Goal: Task Accomplishment & Management: Complete application form

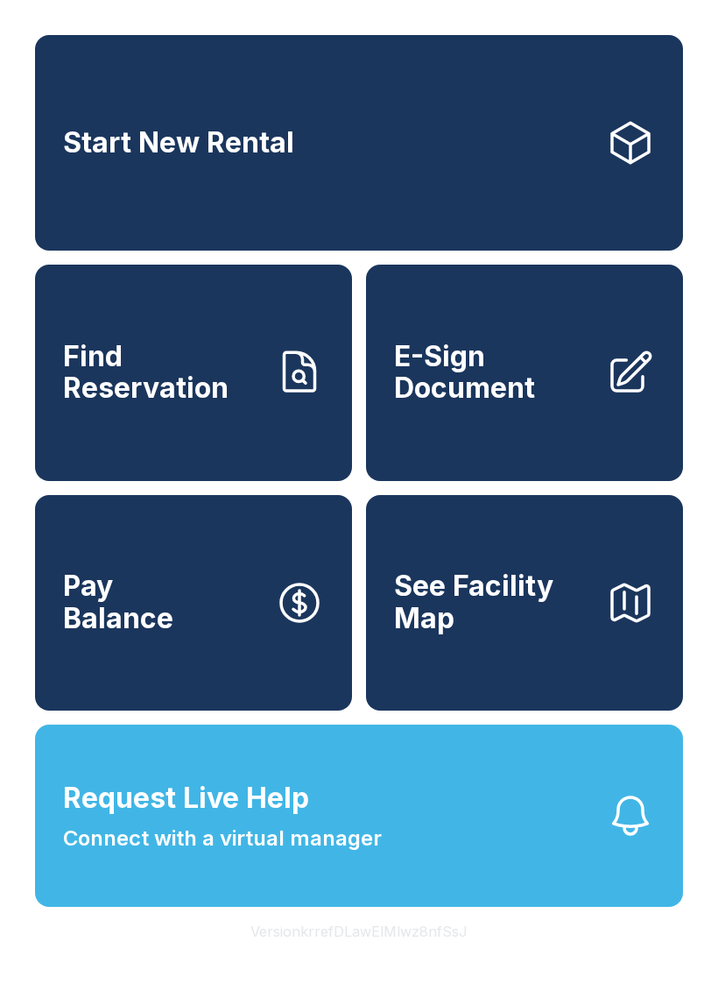
click at [122, 854] on span "Request Live Help Connect with a virtual manager" at bounding box center [222, 815] width 319 height 77
click at [173, 819] on span "Request Live Help" at bounding box center [186, 798] width 246 height 42
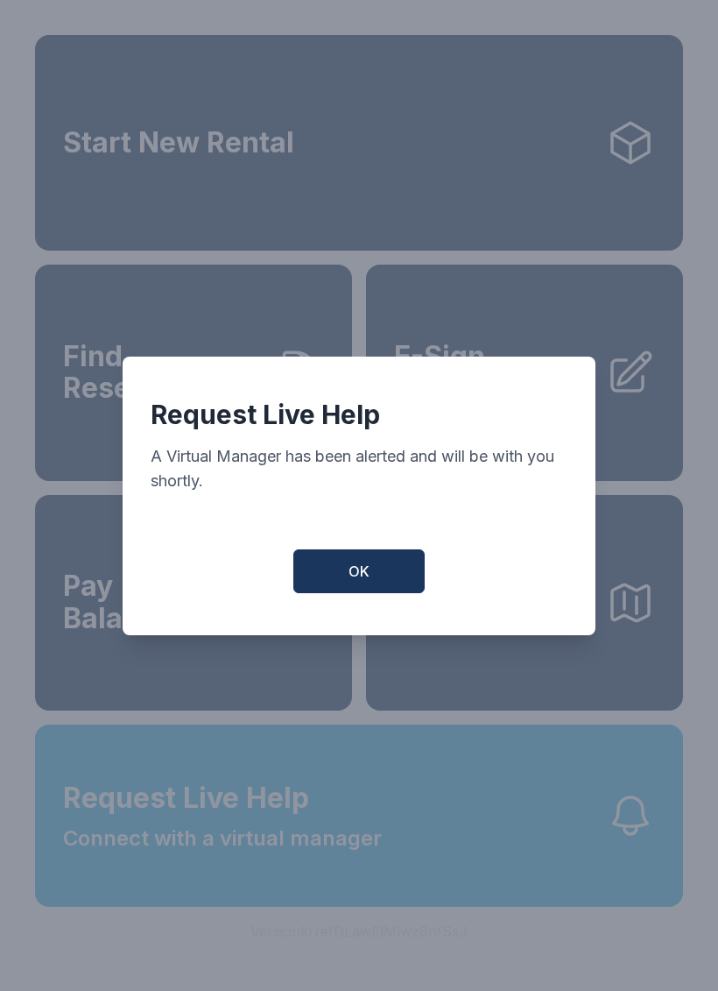
click at [336, 572] on button "OK" at bounding box center [358, 571] width 131 height 44
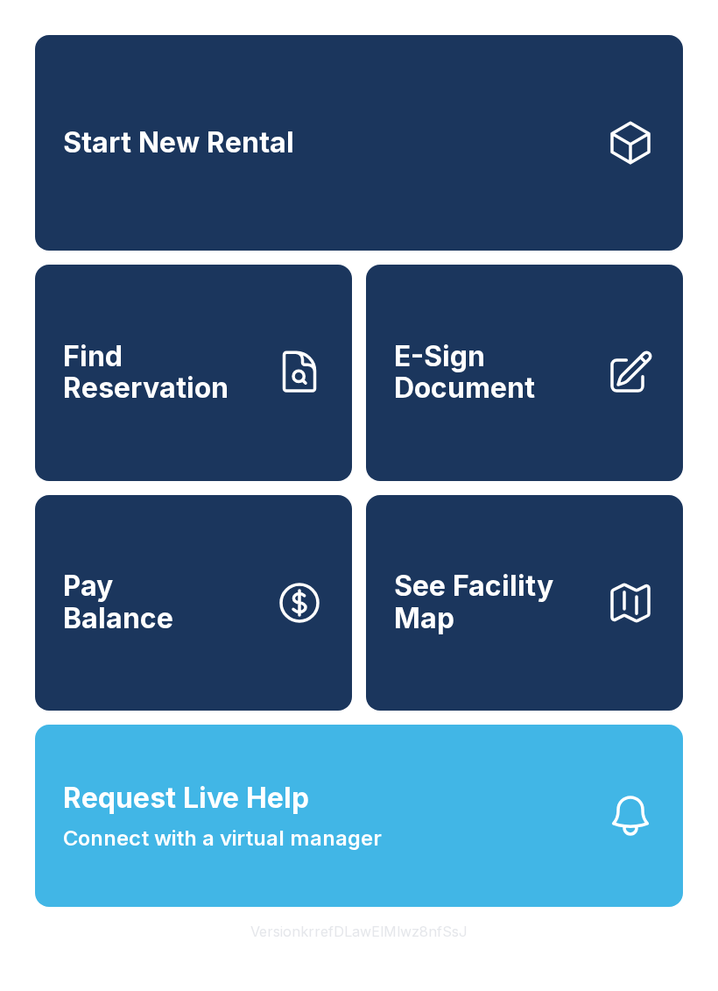
click at [569, 548] on button "See Facility Map" at bounding box center [524, 603] width 317 height 216
click at [226, 430] on link "Find Reservation" at bounding box center [193, 373] width 317 height 216
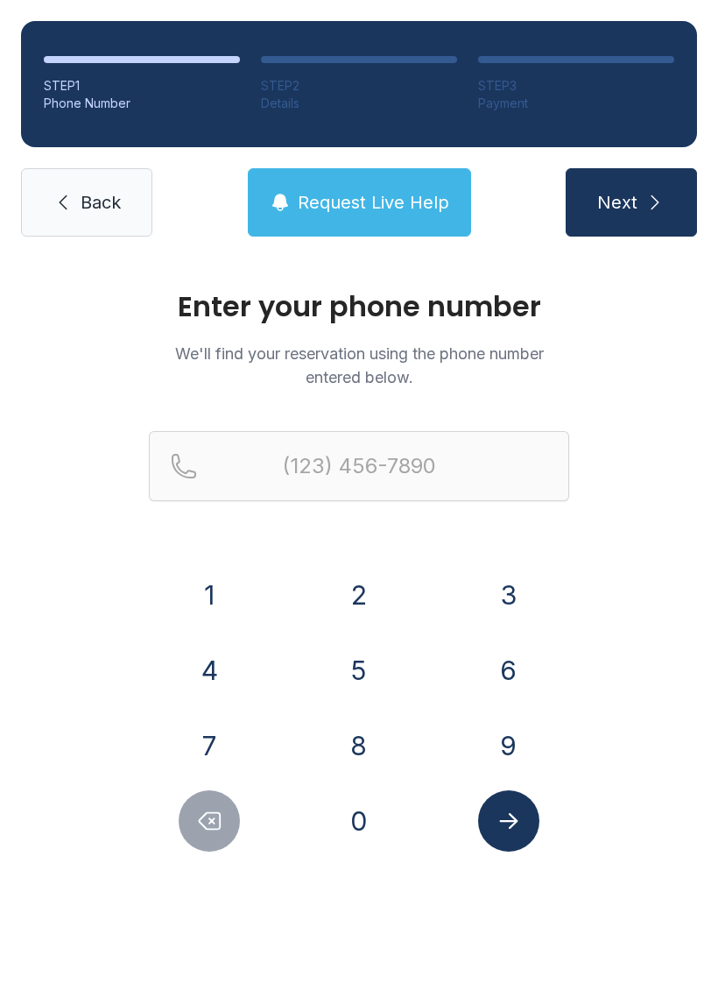
click at [88, 226] on link "Back" at bounding box center [86, 202] width 131 height 68
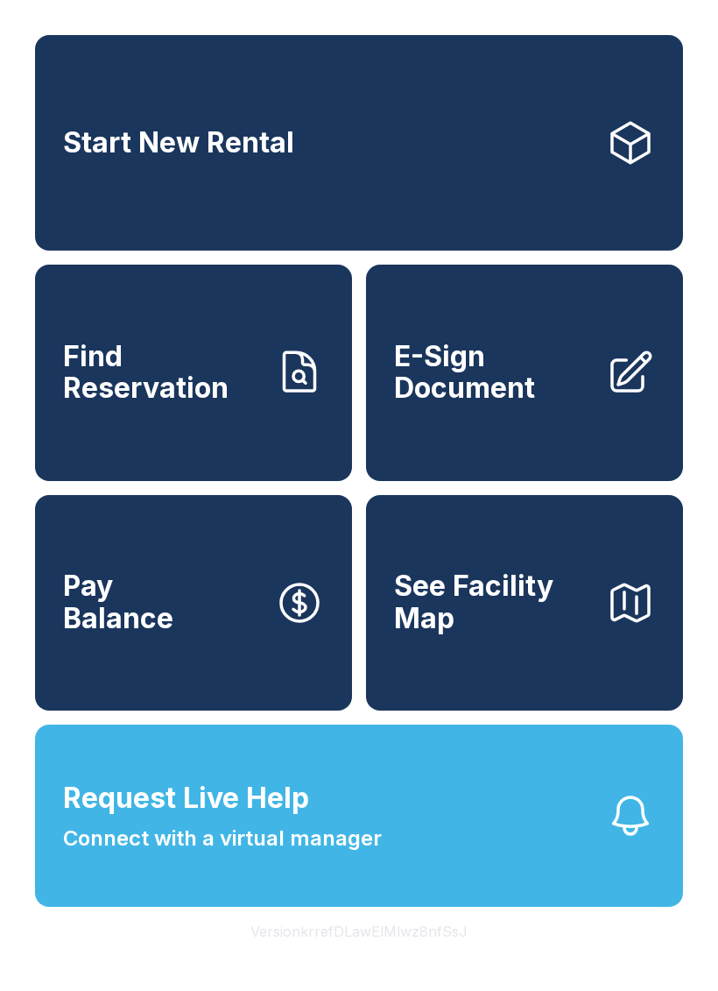
click at [432, 162] on link "Start New Rental" at bounding box center [359, 143] width 648 height 216
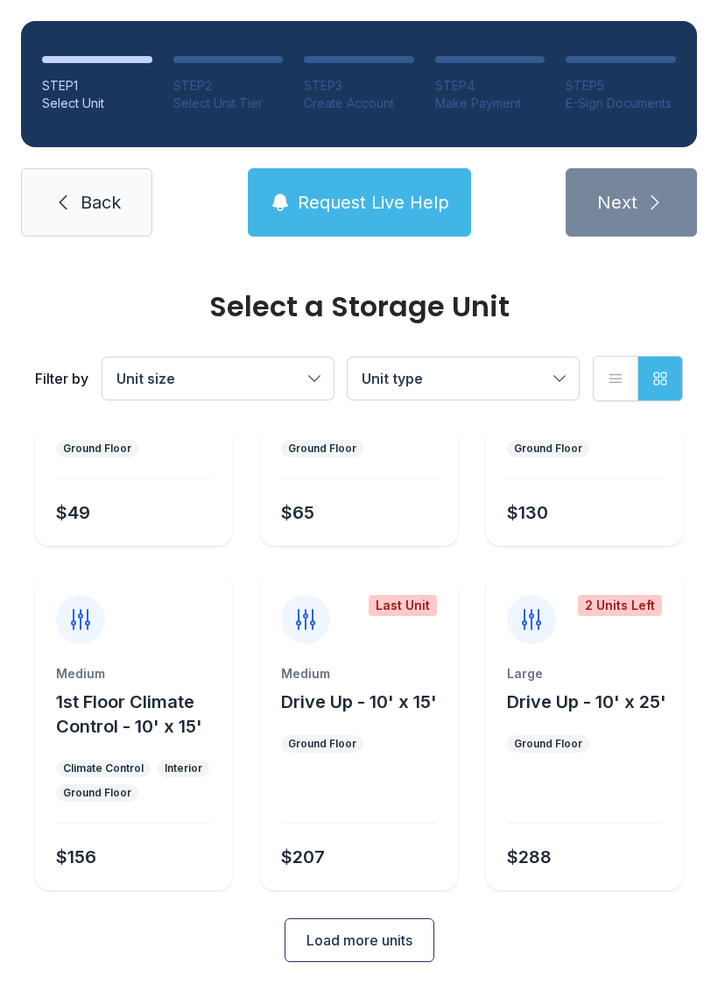
scroll to position [209, 0]
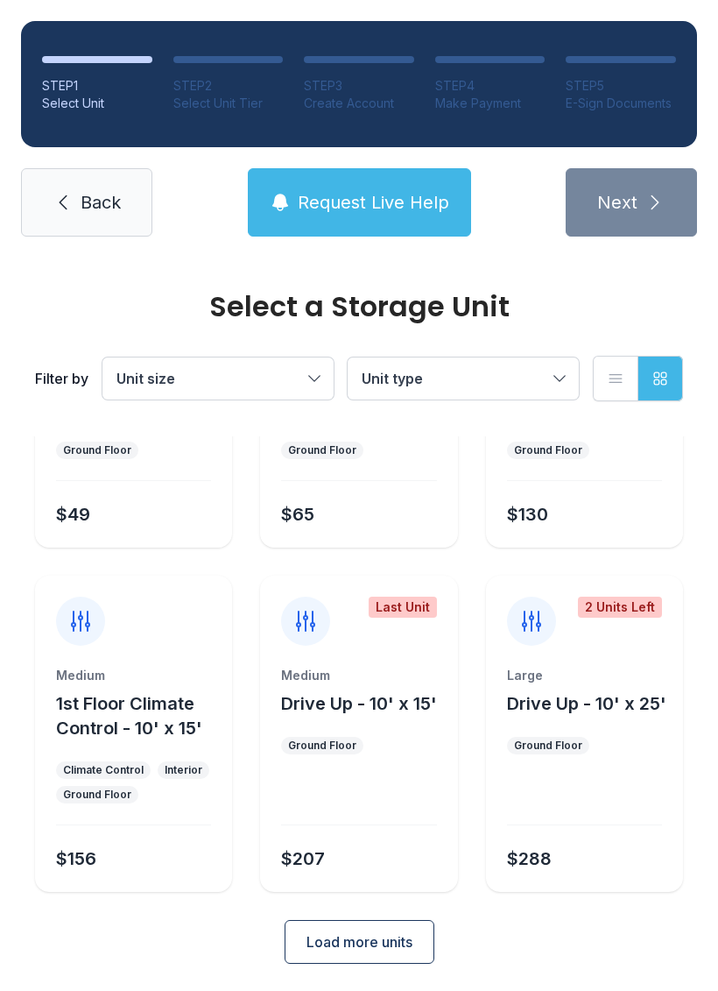
click at [398, 914] on form "Small 1st Floor Climate Control - 5' x 5' Climate Control Interior Ground Floor…" at bounding box center [359, 597] width 648 height 732
click at [401, 951] on span "Load more units" at bounding box center [360, 941] width 106 height 21
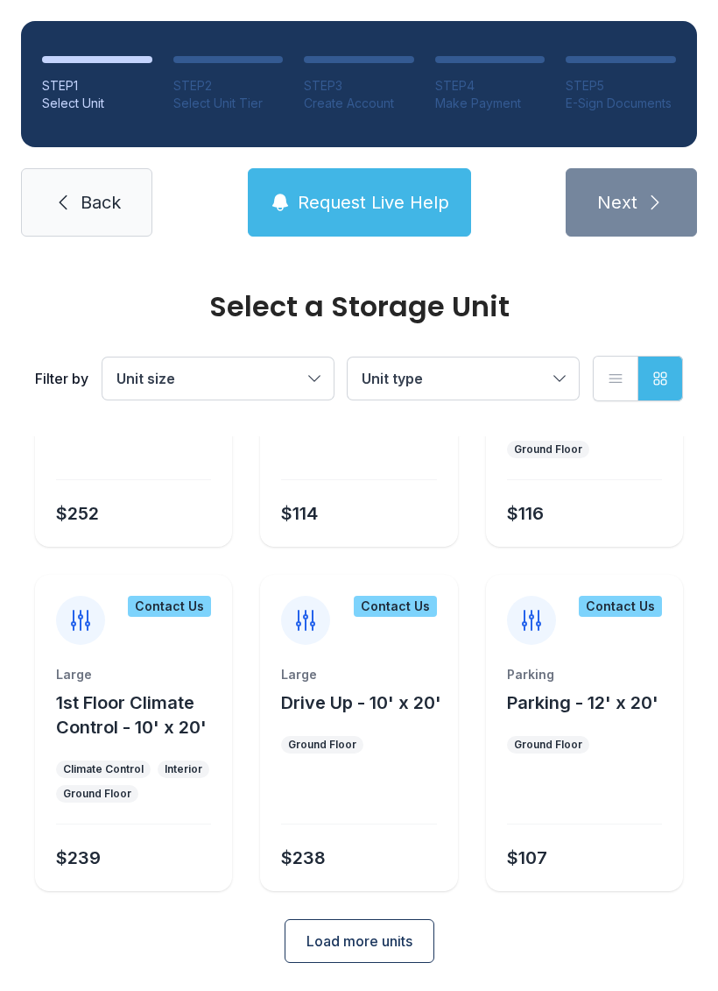
scroll to position [897, 0]
click at [407, 930] on button "Load more units" at bounding box center [360, 942] width 150 height 44
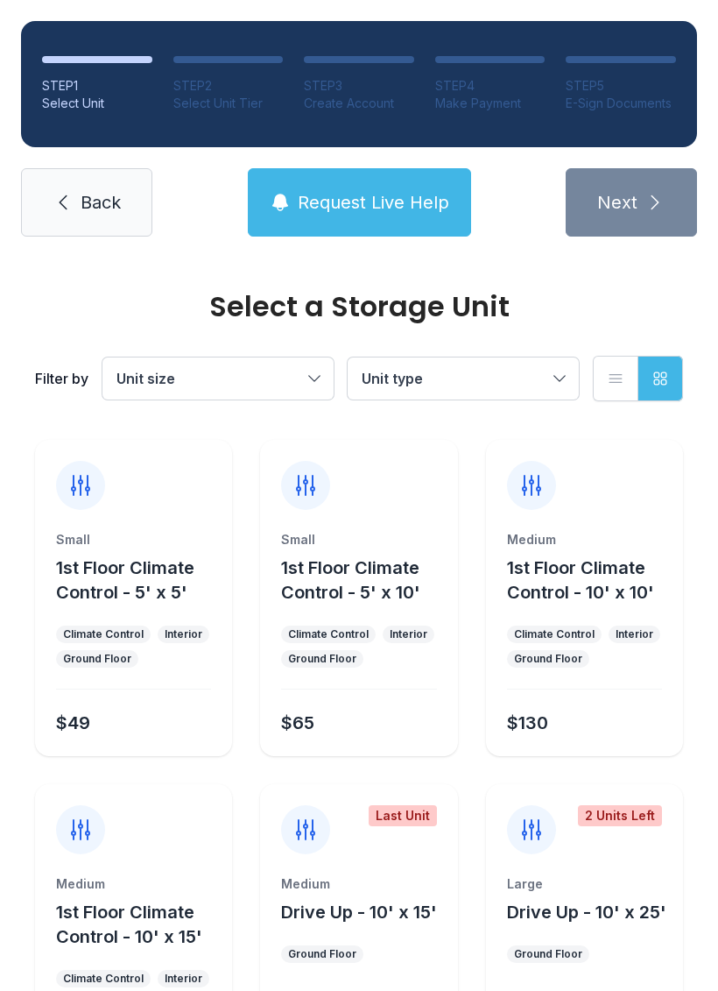
scroll to position [0, 0]
click at [115, 211] on span "Back" at bounding box center [101, 202] width 40 height 25
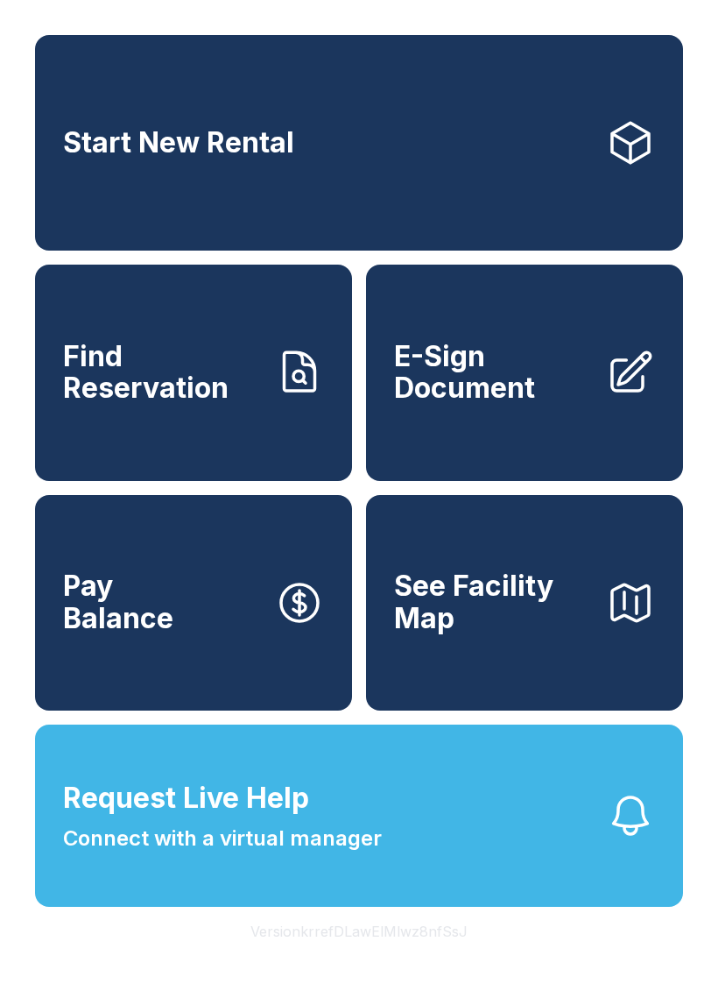
click at [554, 634] on span "See Facility Map" at bounding box center [493, 602] width 198 height 64
click at [519, 428] on link "E-Sign Document" at bounding box center [524, 373] width 317 height 216
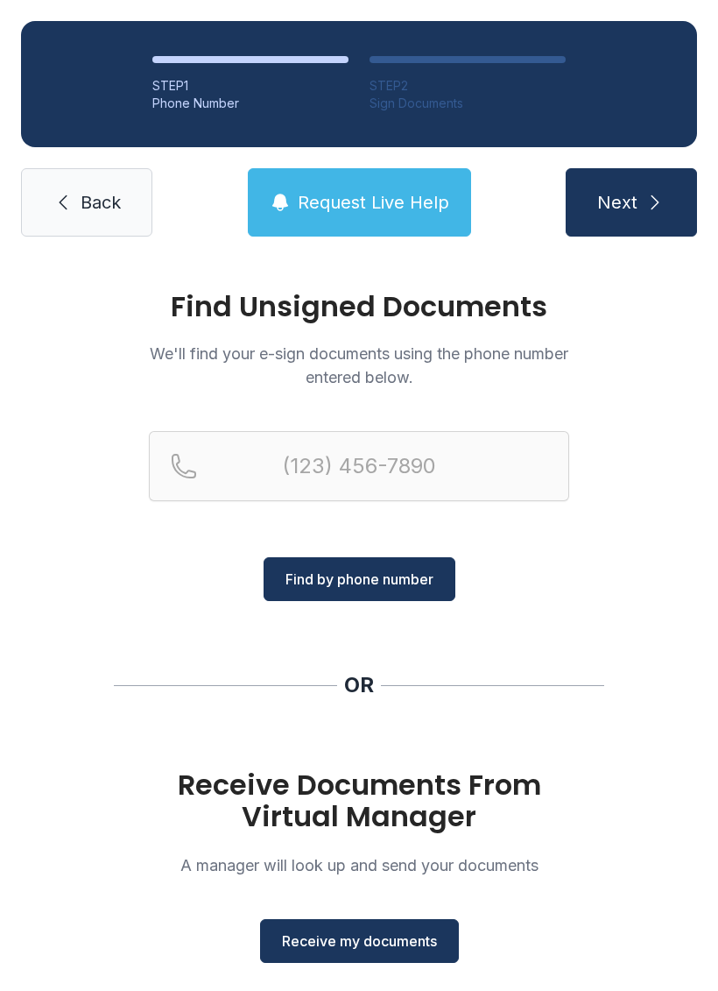
click at [97, 190] on span "Back" at bounding box center [101, 202] width 40 height 25
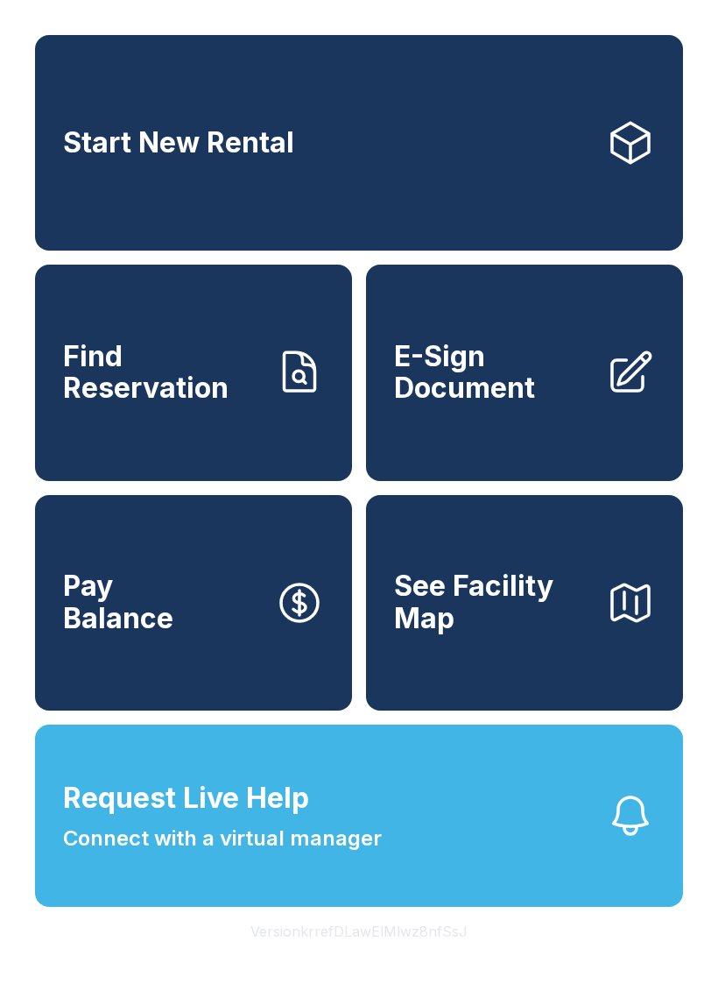
click at [533, 393] on span "E-Sign Document" at bounding box center [493, 373] width 198 height 64
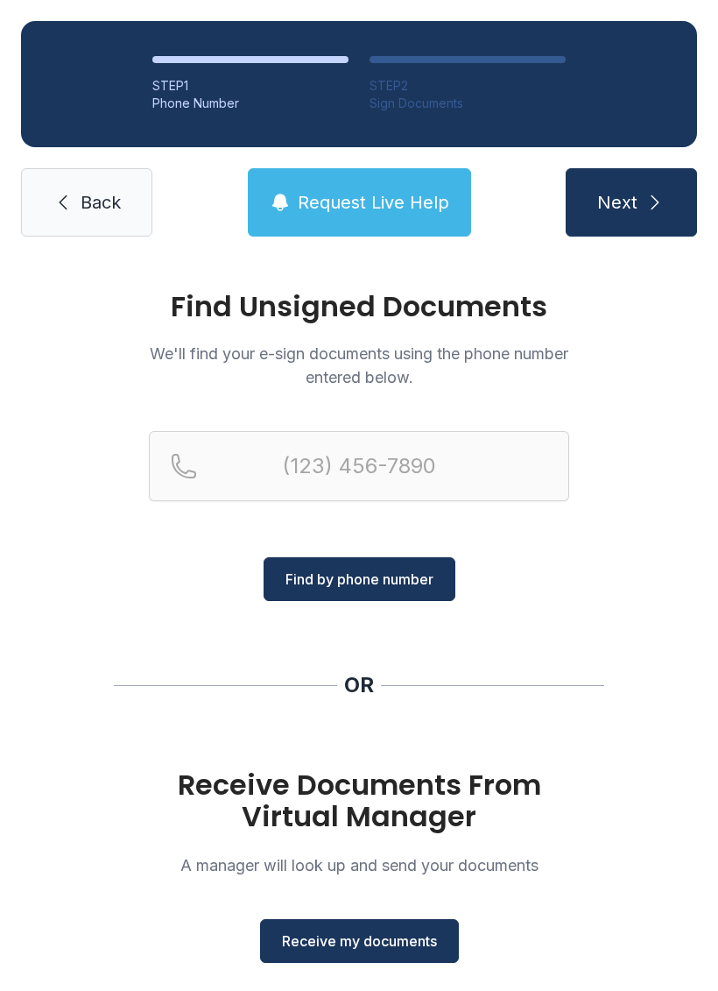
click at [385, 954] on button "Receive my documents" at bounding box center [359, 941] width 199 height 44
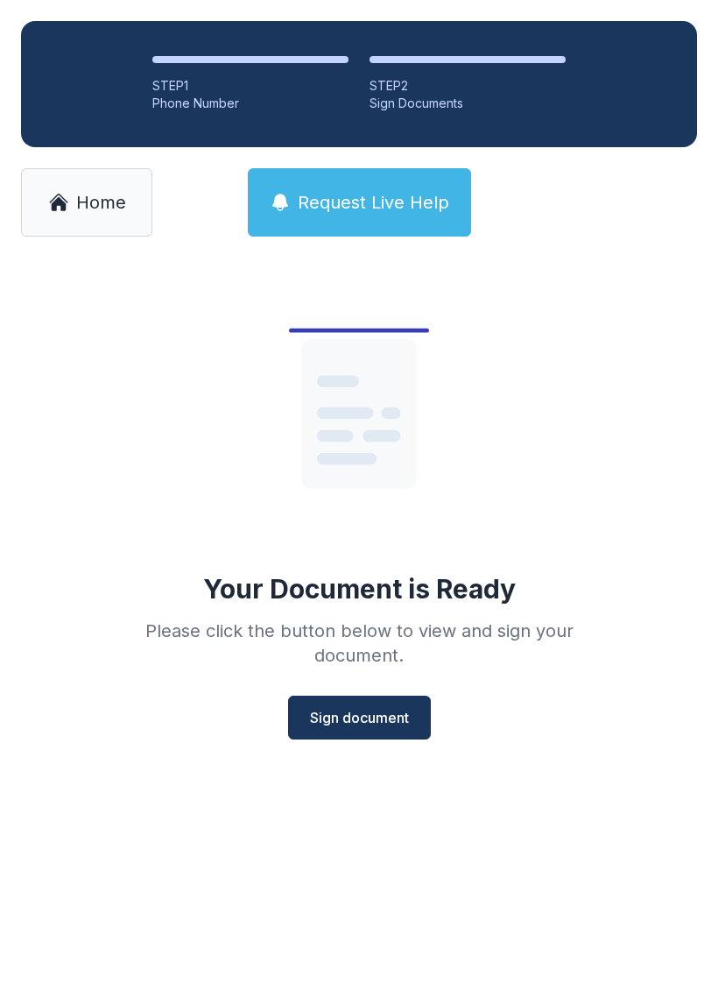
click at [359, 720] on span "Sign document" at bounding box center [359, 717] width 99 height 21
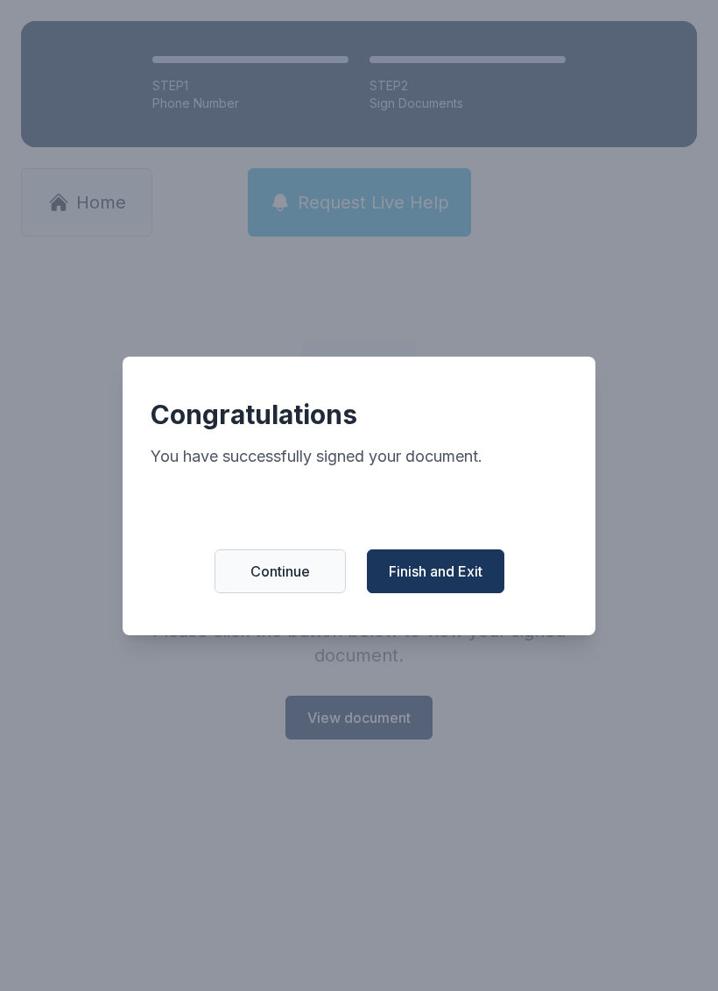
click at [421, 582] on span "Finish and Exit" at bounding box center [436, 571] width 94 height 21
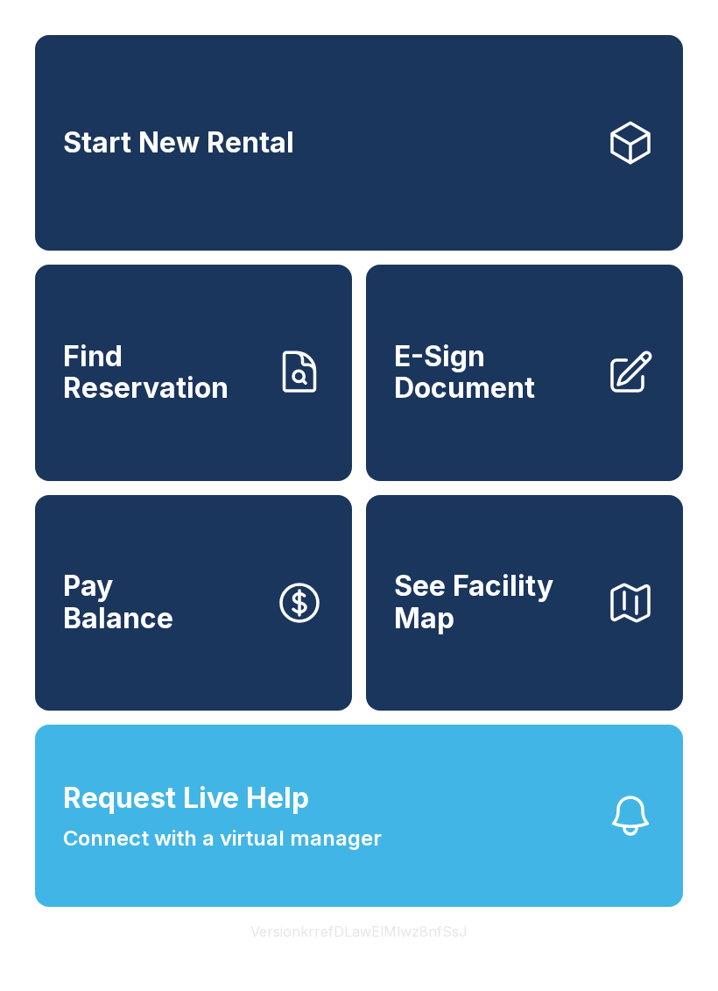
click at [550, 357] on link "E-Sign Document" at bounding box center [524, 373] width 317 height 216
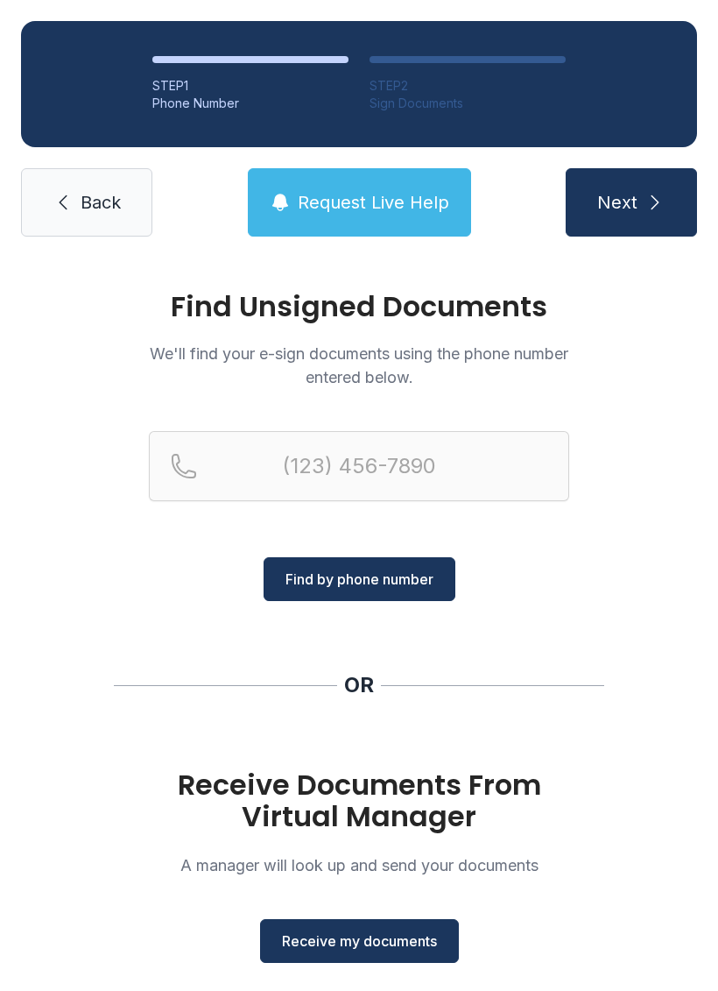
click at [392, 934] on span "Receive my documents" at bounding box center [359, 940] width 155 height 21
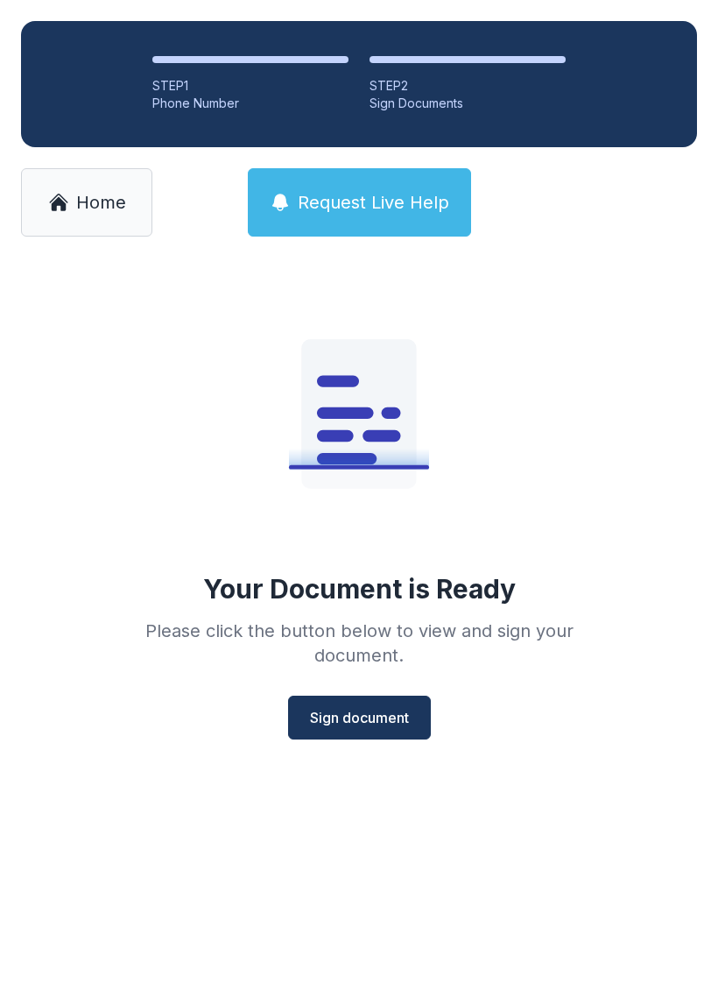
click at [355, 714] on span "Sign document" at bounding box center [359, 717] width 99 height 21
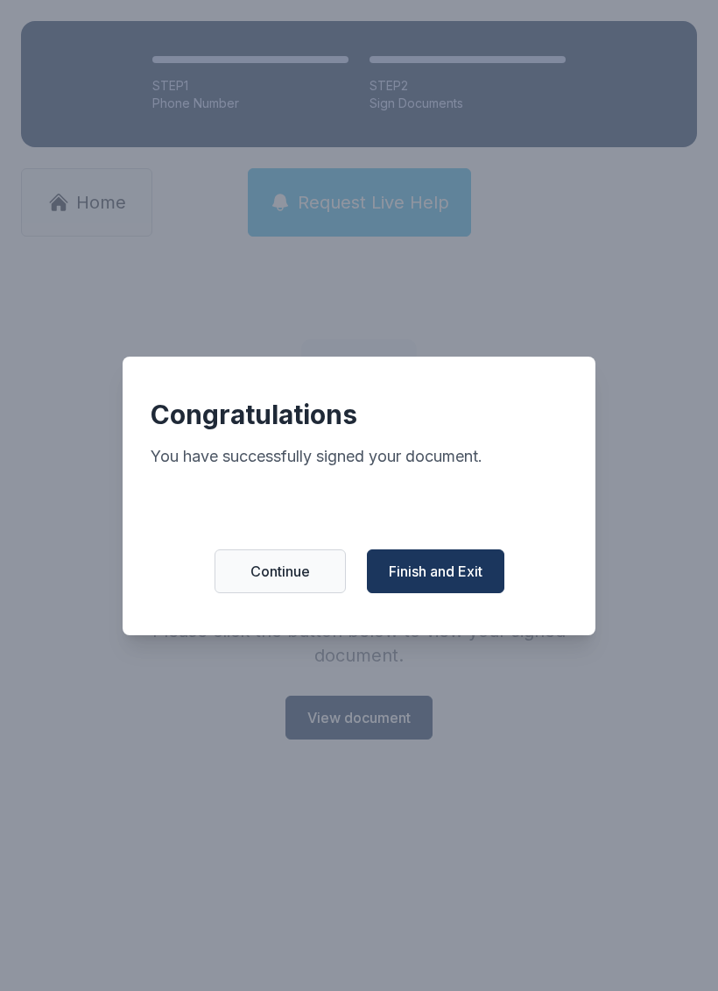
click at [451, 575] on span "Finish and Exit" at bounding box center [436, 571] width 94 height 21
